Goal: Entertainment & Leisure: Browse casually

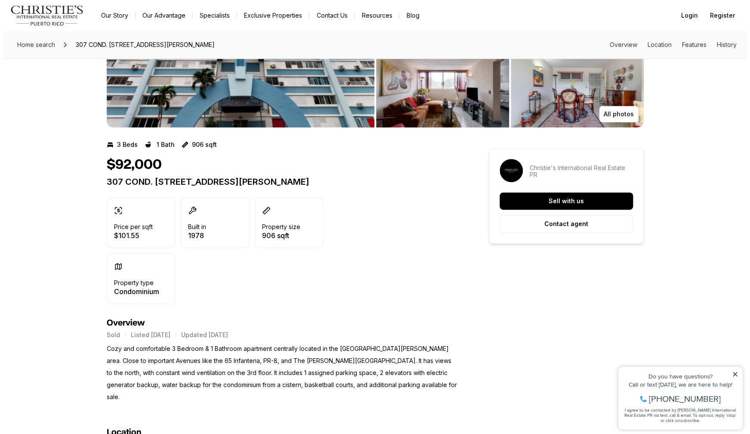
scroll to position [98, 0]
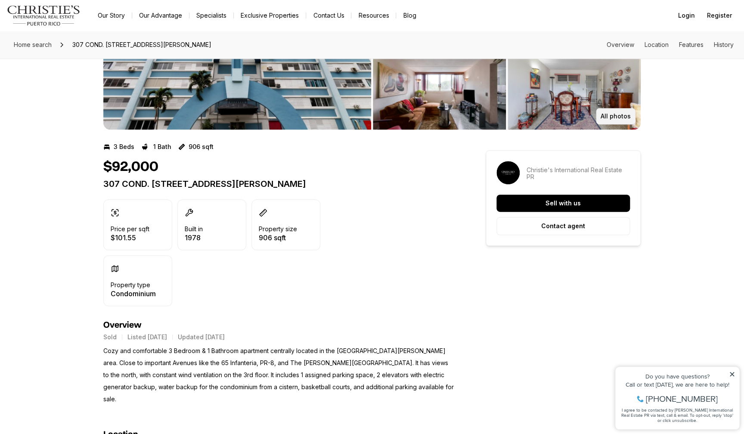
click at [622, 120] on p "All photos" at bounding box center [616, 116] width 30 height 7
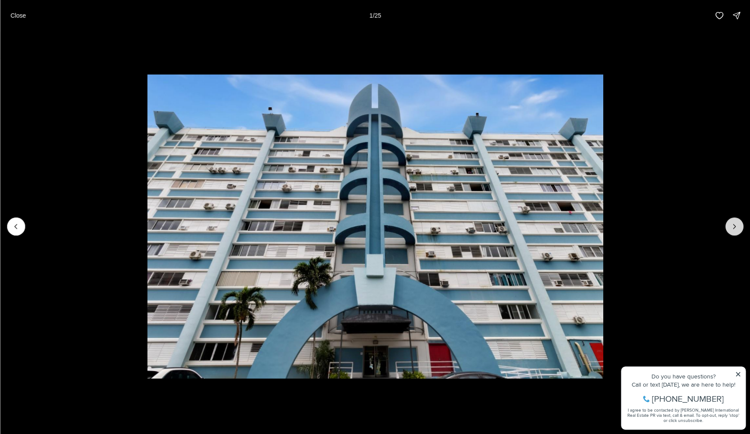
click at [735, 226] on icon "Next slide" at bounding box center [734, 226] width 9 height 9
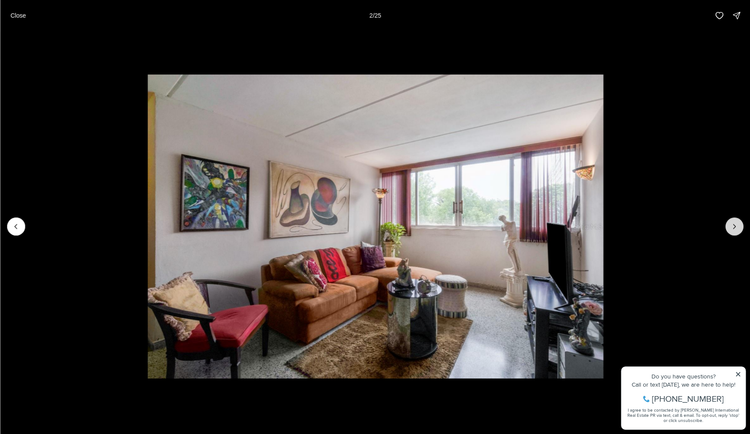
click at [735, 226] on icon "Next slide" at bounding box center [734, 226] width 9 height 9
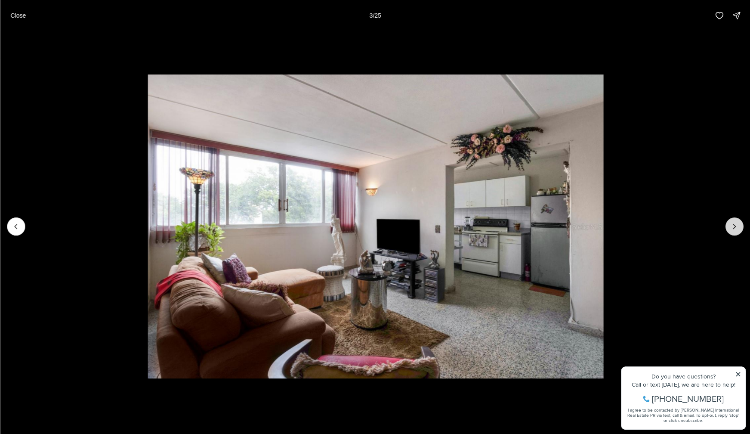
click at [735, 226] on icon "Next slide" at bounding box center [734, 226] width 9 height 9
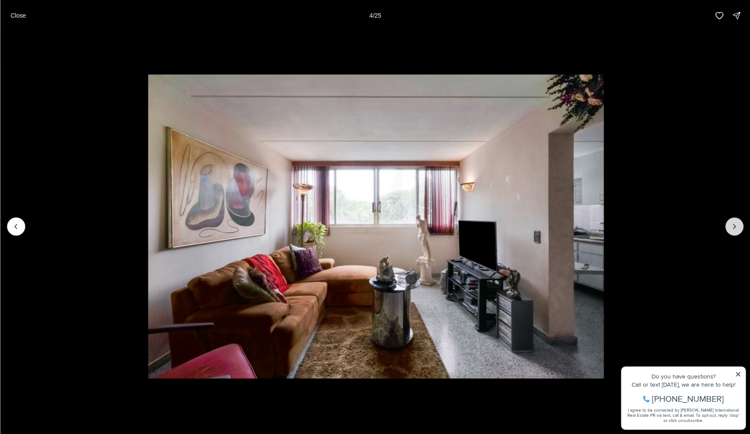
click at [735, 226] on icon "Next slide" at bounding box center [734, 226] width 9 height 9
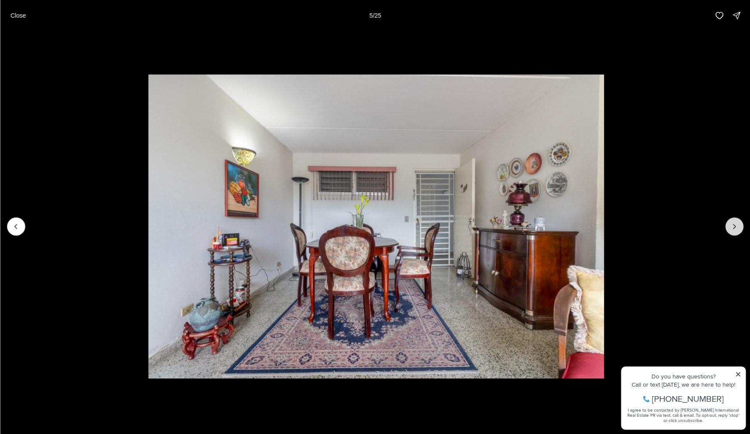
click at [735, 226] on icon "Next slide" at bounding box center [734, 226] width 9 height 9
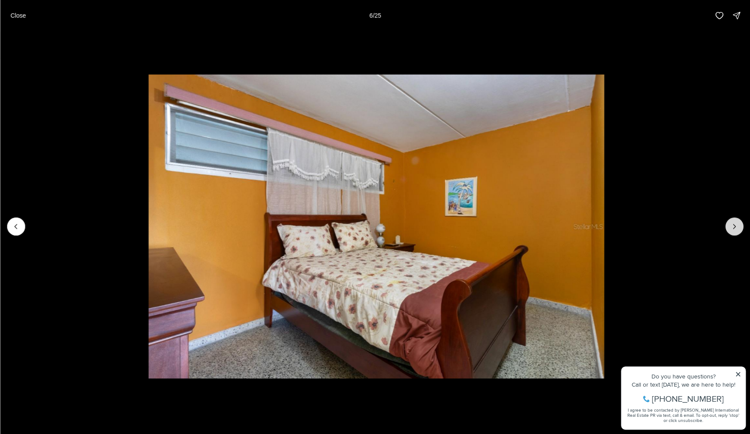
click at [735, 226] on icon "Next slide" at bounding box center [734, 226] width 9 height 9
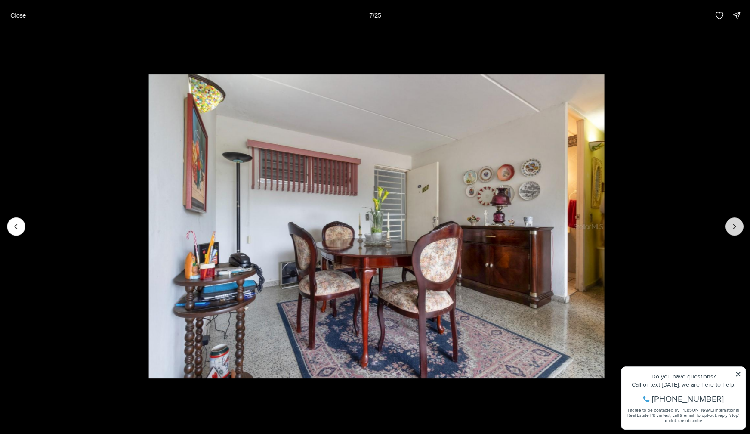
click at [735, 226] on icon "Next slide" at bounding box center [734, 226] width 9 height 9
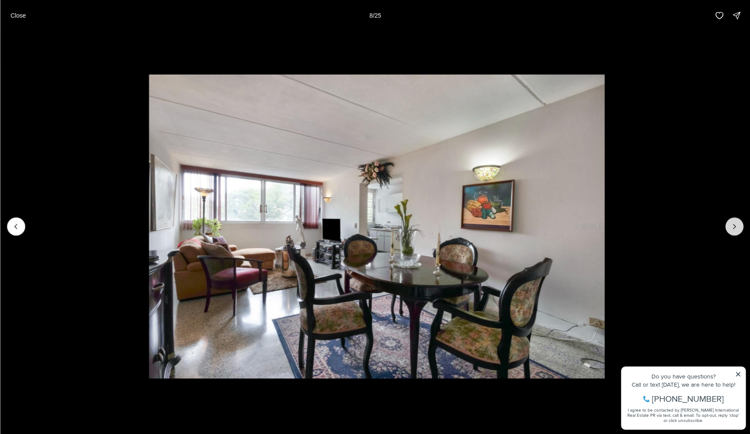
click at [735, 226] on icon "Next slide" at bounding box center [734, 226] width 9 height 9
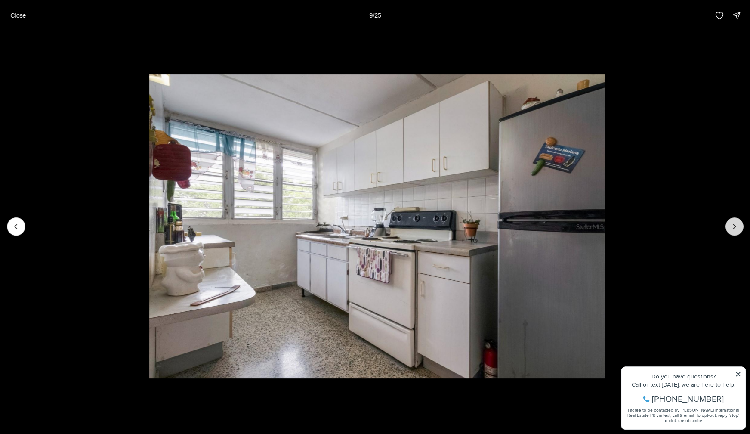
click at [735, 226] on icon "Next slide" at bounding box center [734, 226] width 9 height 9
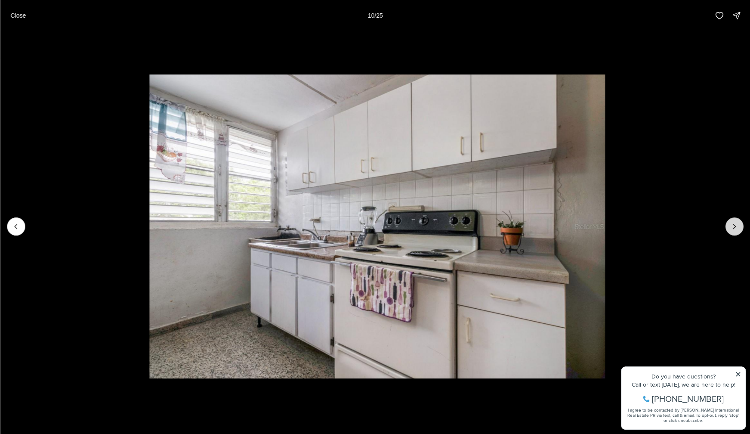
click at [735, 226] on icon "Next slide" at bounding box center [734, 226] width 9 height 9
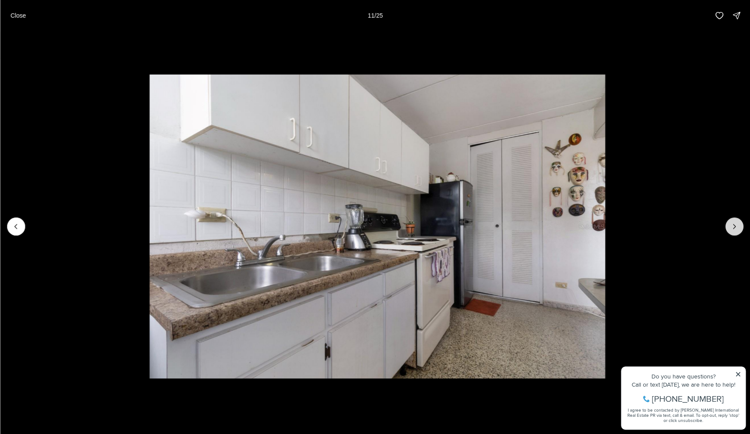
click at [735, 226] on icon "Next slide" at bounding box center [734, 226] width 9 height 9
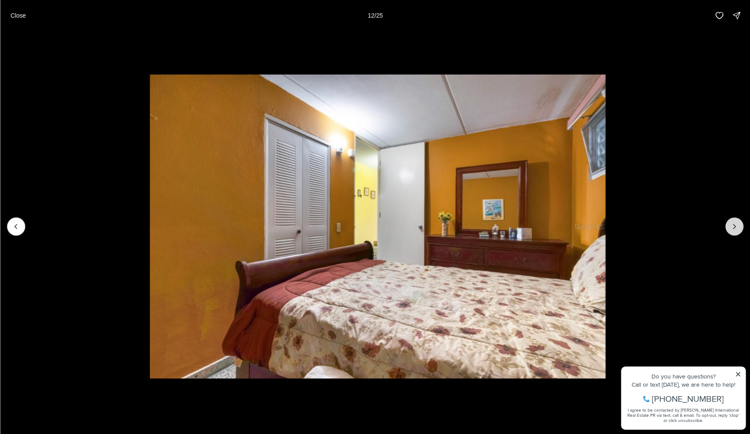
click at [735, 226] on icon "Next slide" at bounding box center [734, 226] width 9 height 9
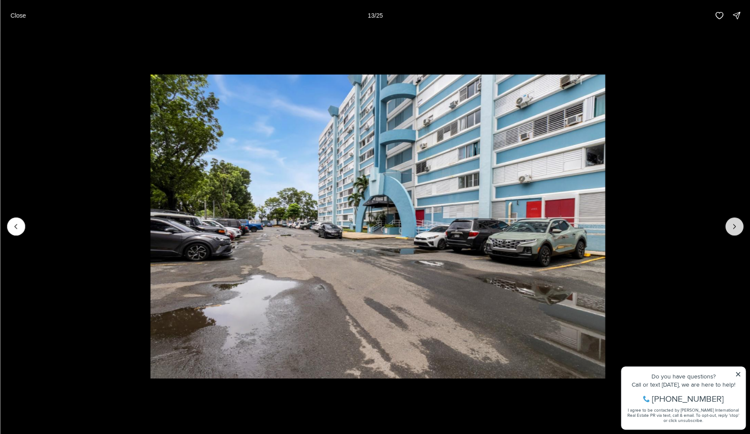
click at [735, 226] on icon "Next slide" at bounding box center [734, 226] width 9 height 9
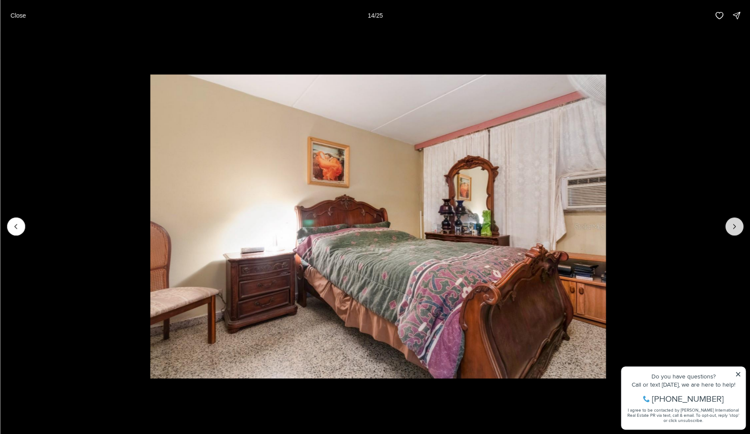
click at [735, 226] on icon "Next slide" at bounding box center [734, 226] width 9 height 9
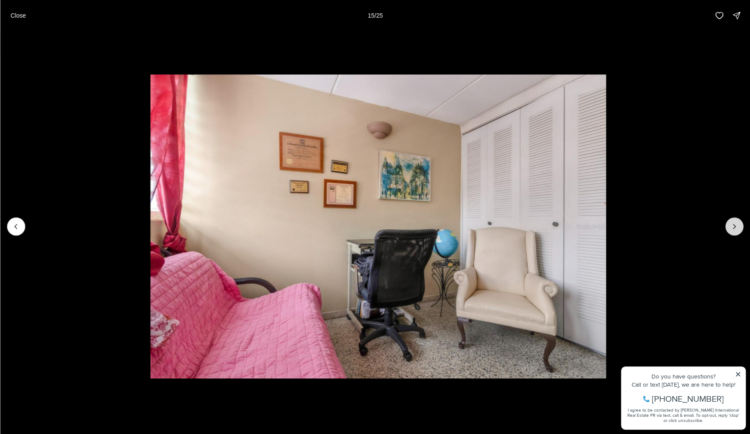
click at [735, 226] on icon "Next slide" at bounding box center [734, 226] width 9 height 9
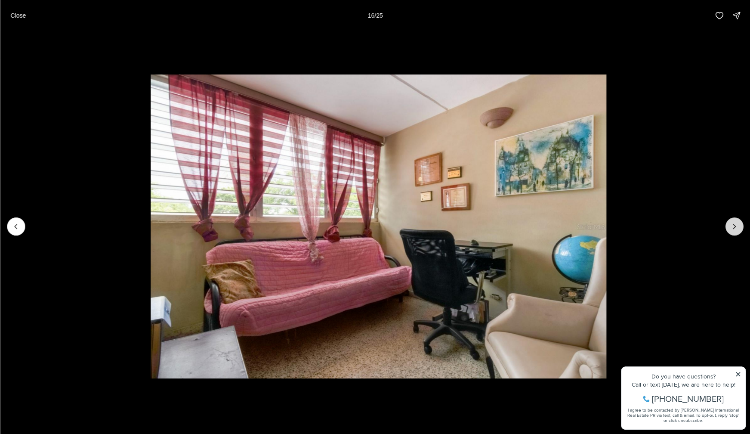
click at [735, 226] on icon "Next slide" at bounding box center [734, 226] width 9 height 9
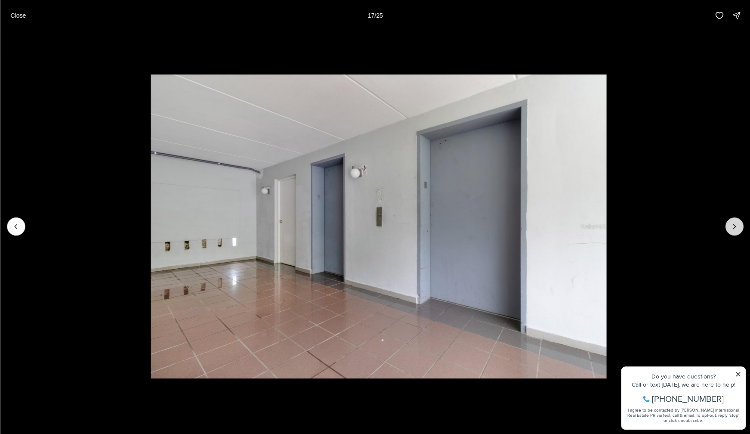
click at [741, 233] on button "Next slide" at bounding box center [735, 226] width 18 height 18
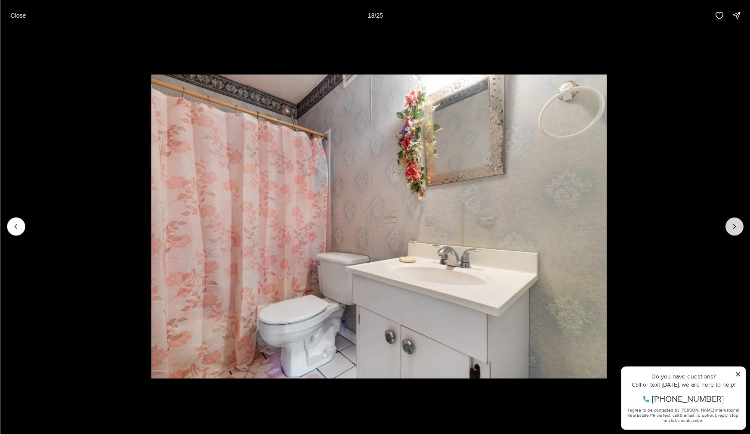
click at [741, 233] on button "Next slide" at bounding box center [735, 226] width 18 height 18
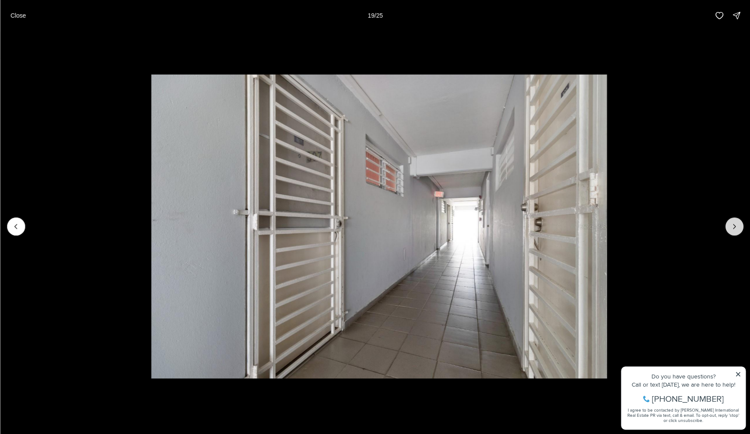
click at [741, 233] on button "Next slide" at bounding box center [735, 226] width 18 height 18
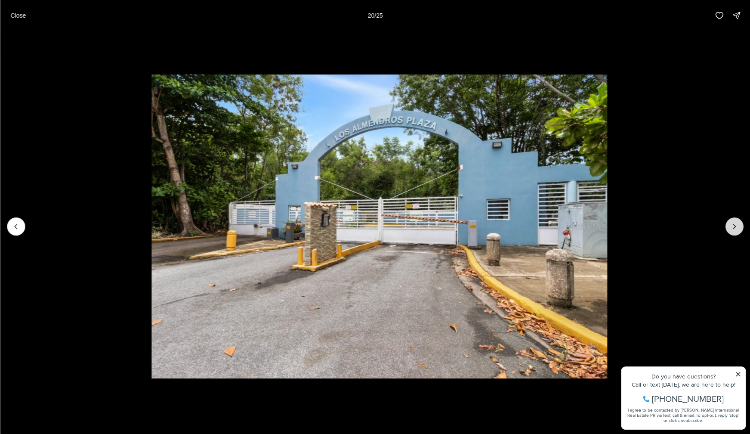
click at [741, 233] on button "Next slide" at bounding box center [735, 226] width 18 height 18
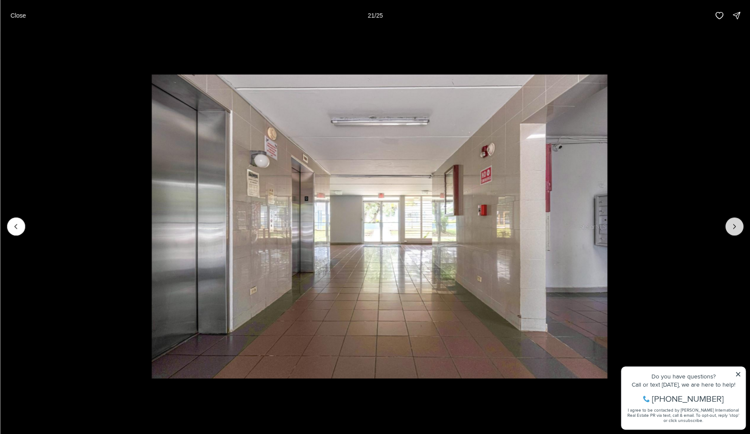
click at [741, 233] on button "Next slide" at bounding box center [735, 226] width 18 height 18
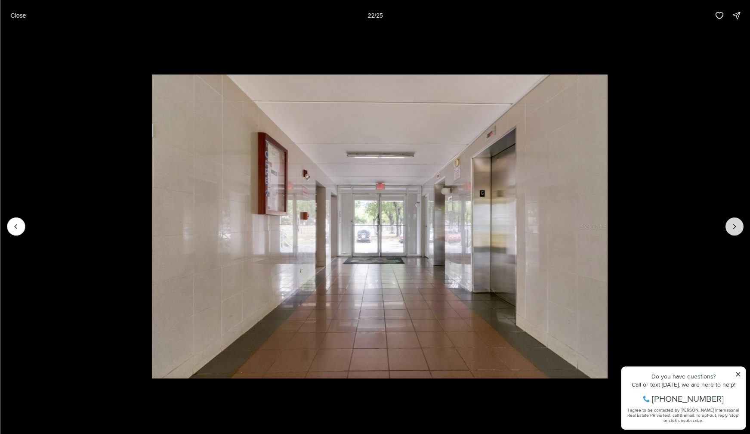
click at [741, 233] on button "Next slide" at bounding box center [735, 226] width 18 height 18
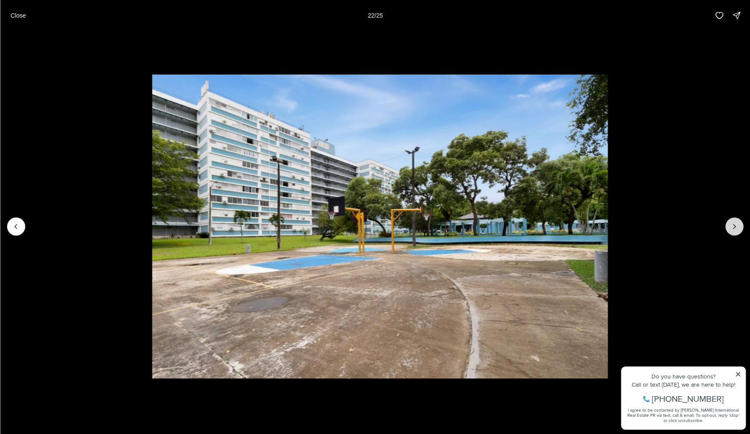
click at [741, 233] on button "Next slide" at bounding box center [735, 226] width 18 height 18
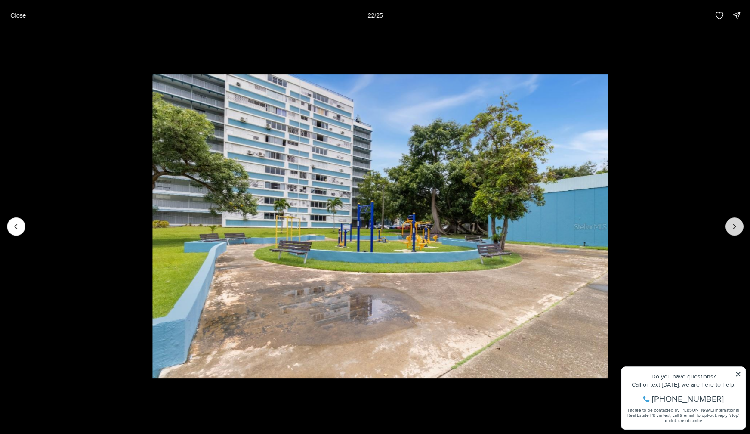
click at [741, 233] on button "Next slide" at bounding box center [735, 226] width 18 height 18
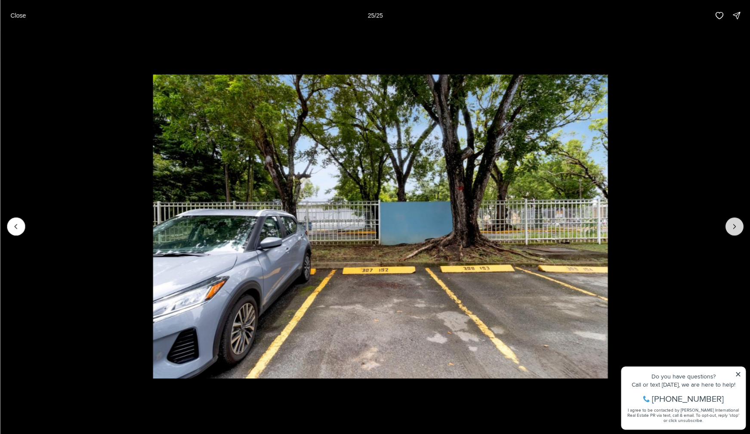
click at [741, 233] on div at bounding box center [735, 226] width 18 height 18
click at [738, 229] on div at bounding box center [735, 226] width 18 height 18
